Goal: Task Accomplishment & Management: Manage account settings

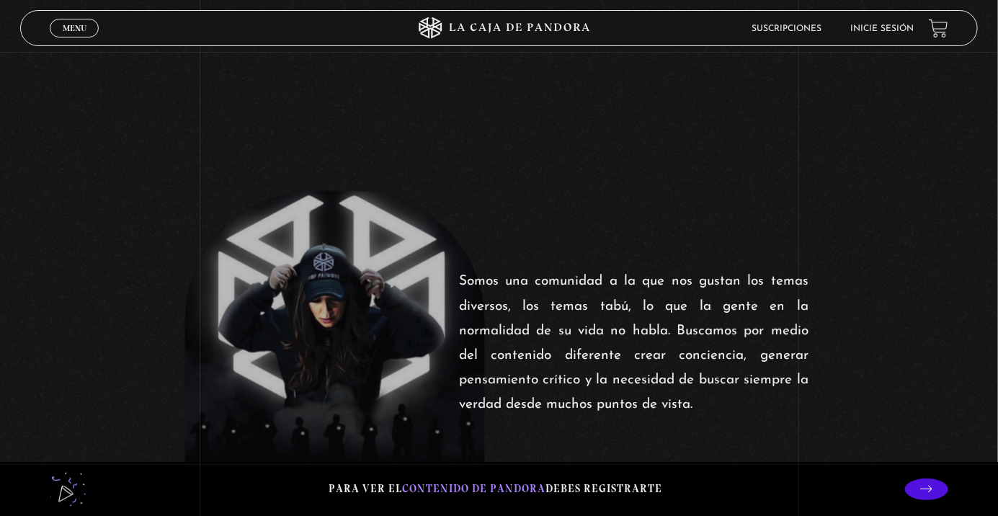
scroll to position [423, 0]
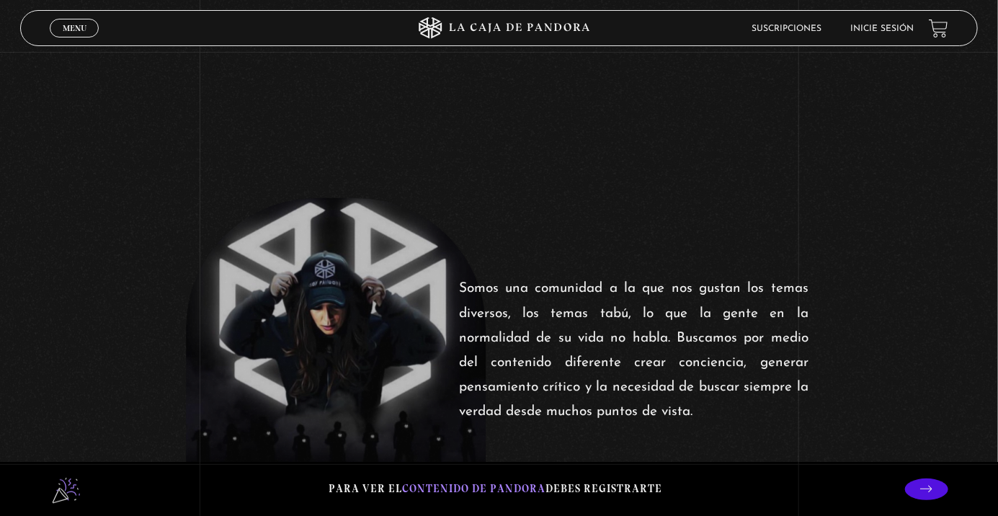
click at [871, 27] on link "Inicie sesión" at bounding box center [882, 29] width 63 height 9
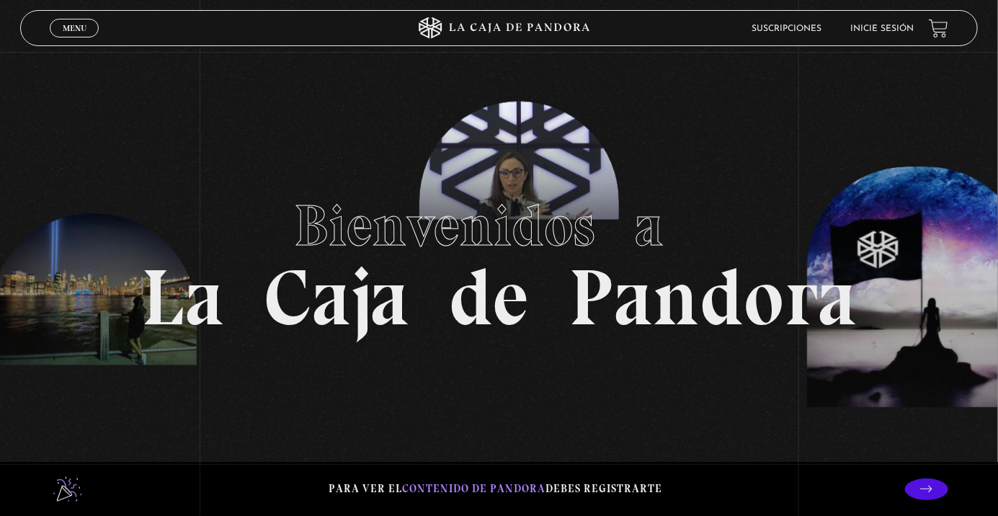
click at [905, 27] on link "Inicie sesión" at bounding box center [882, 29] width 63 height 9
click at [64, 50] on section "Bienvenidos a La Caja de Pandora" at bounding box center [499, 258] width 998 height 516
click at [67, 35] on link "Menu Cerrar" at bounding box center [74, 28] width 49 height 19
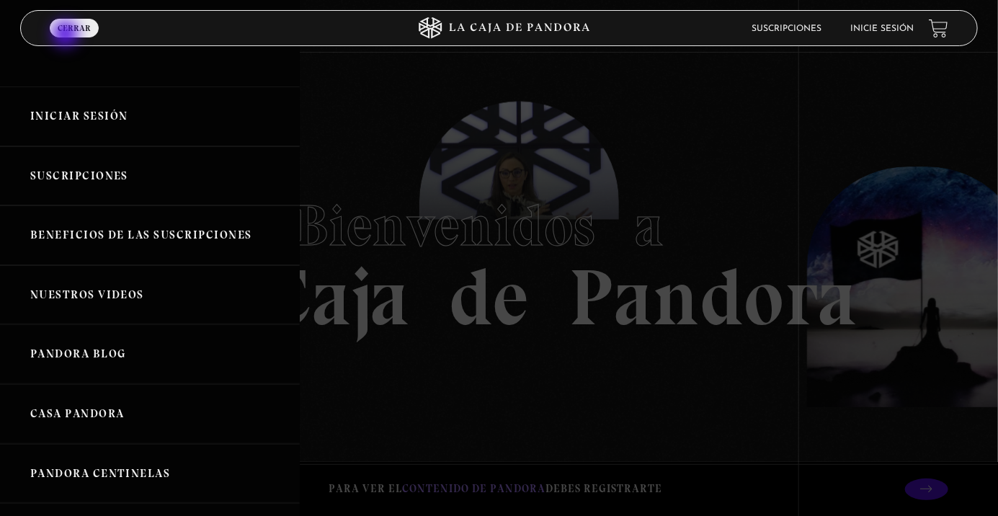
click at [97, 116] on link "Iniciar Sesión" at bounding box center [150, 116] width 300 height 60
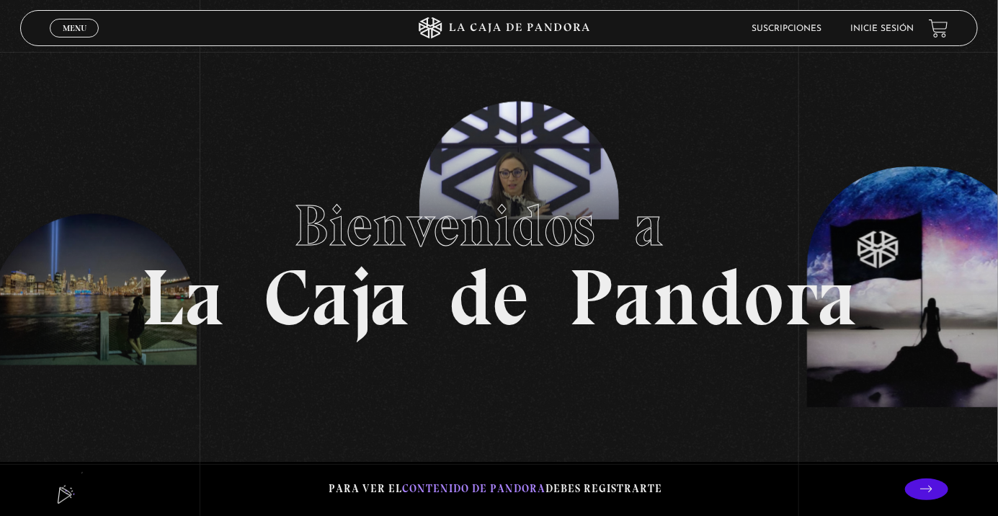
click at [938, 491] on p at bounding box center [926, 489] width 43 height 22
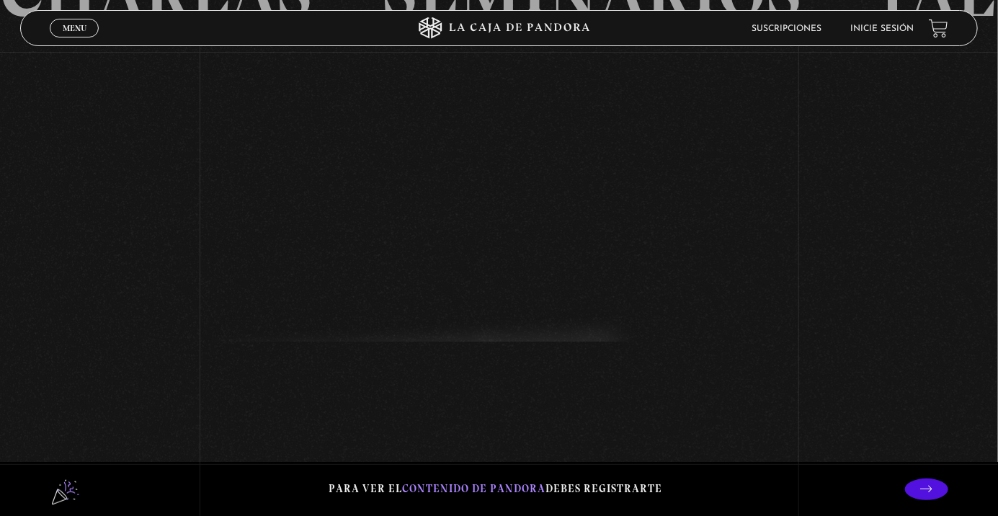
scroll to position [1458, 0]
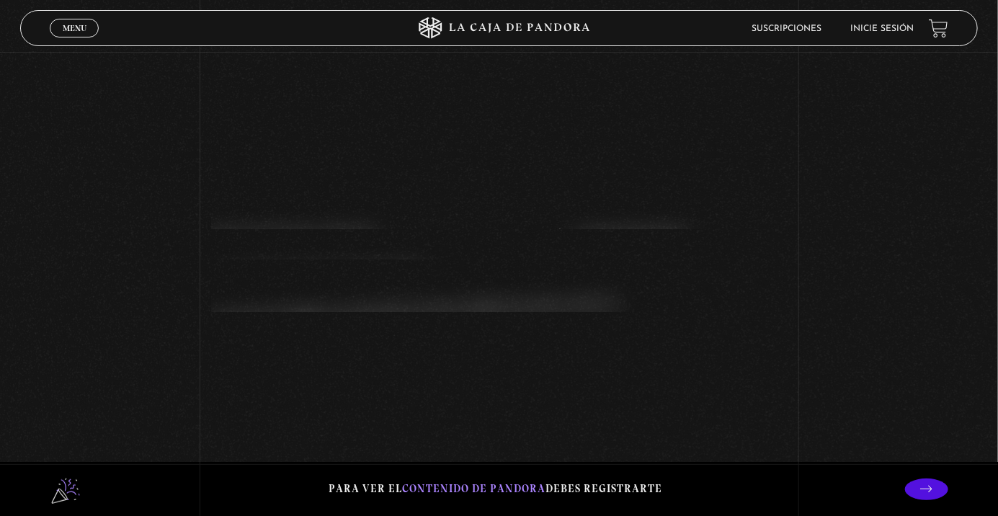
click at [921, 495] on icon at bounding box center [926, 489] width 12 height 12
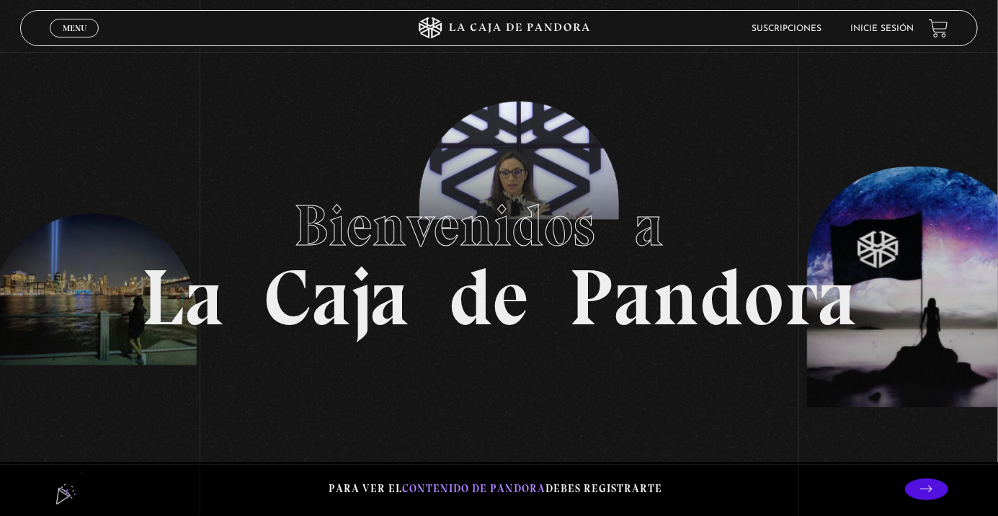
click at [81, 28] on span "Menu" at bounding box center [75, 28] width 24 height 9
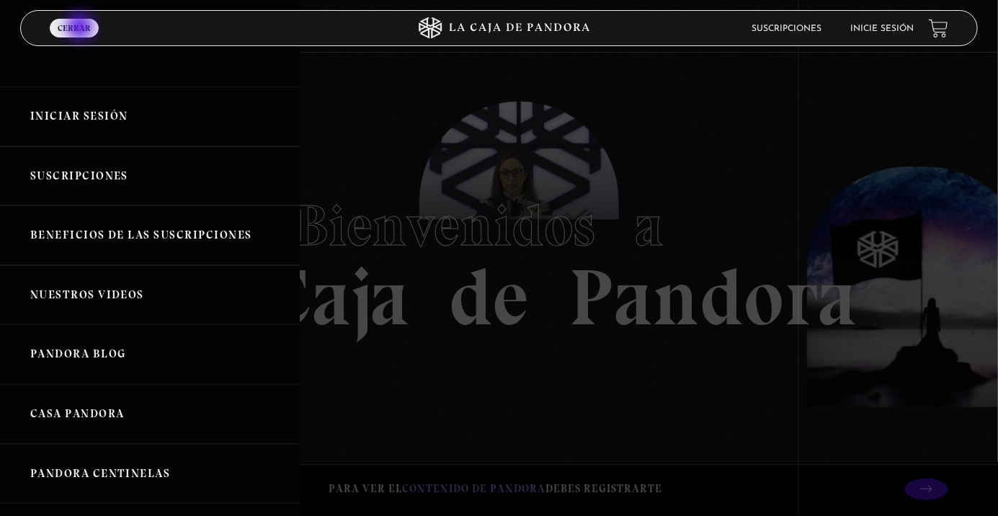
click at [34, 118] on link "Iniciar Sesión" at bounding box center [150, 116] width 300 height 60
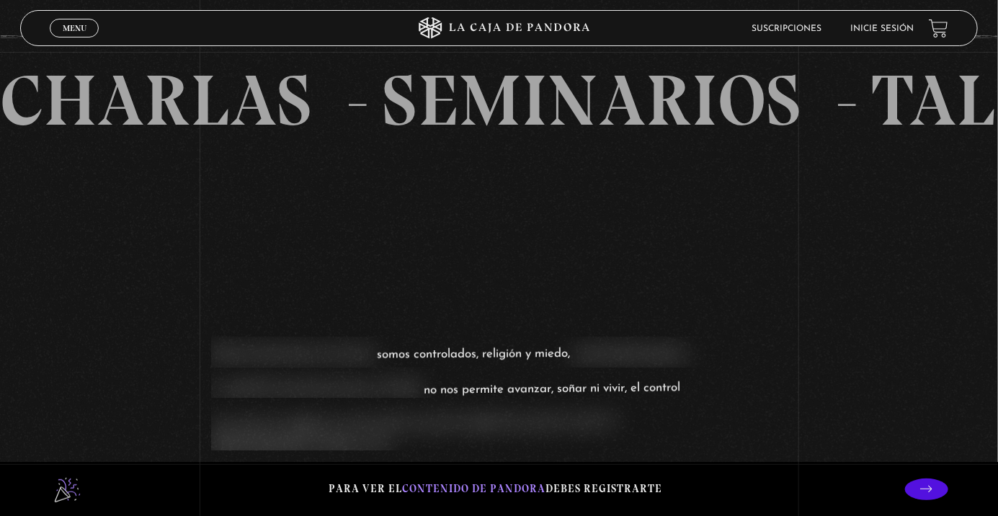
scroll to position [1312, 0]
